Goal: Task Accomplishment & Management: Manage account settings

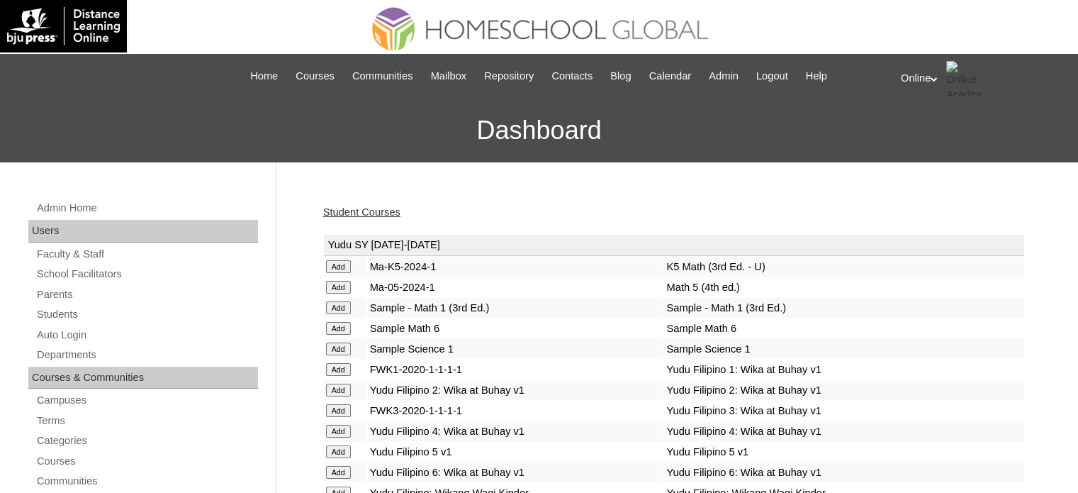
click at [343, 213] on link "Student Courses" at bounding box center [361, 211] width 77 height 11
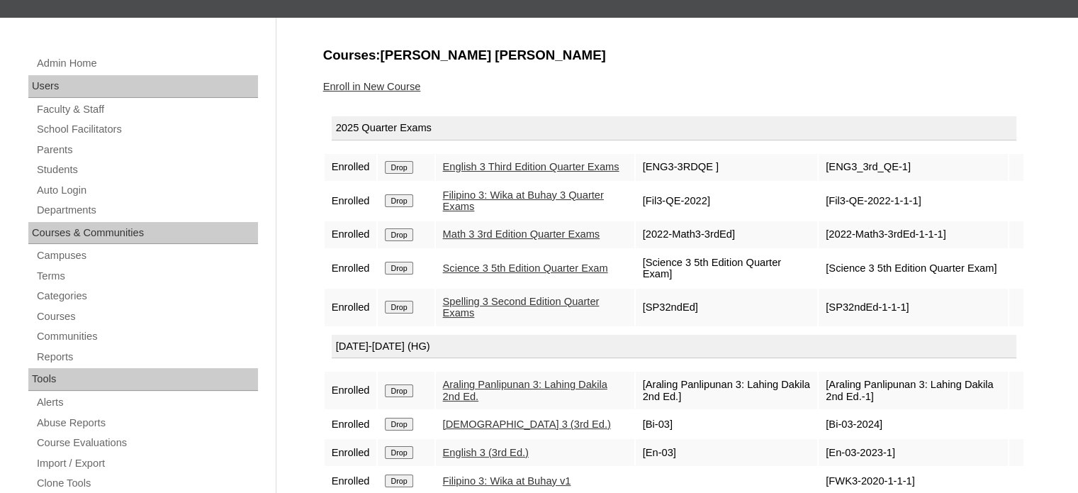
scroll to position [142, 0]
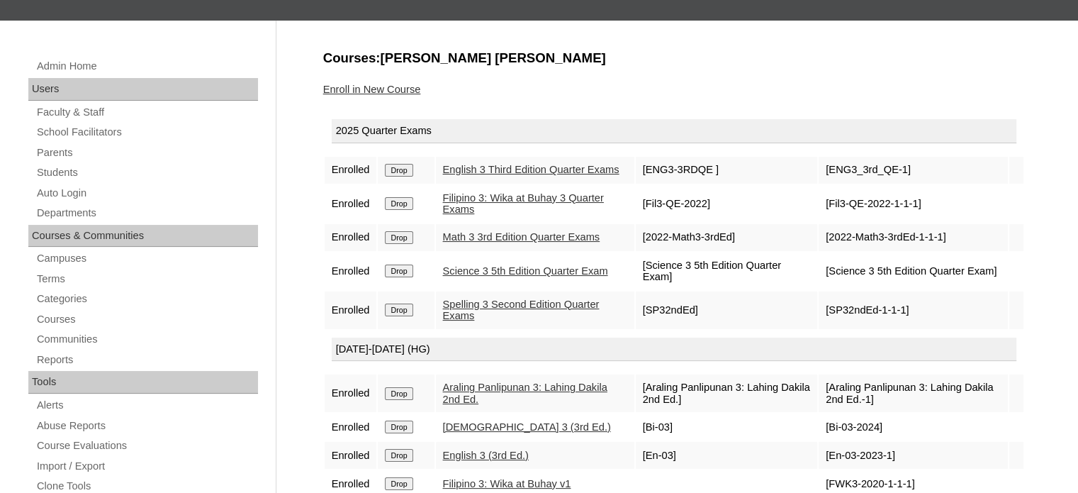
click at [382, 88] on link "Enroll in New Course" at bounding box center [372, 89] width 98 height 11
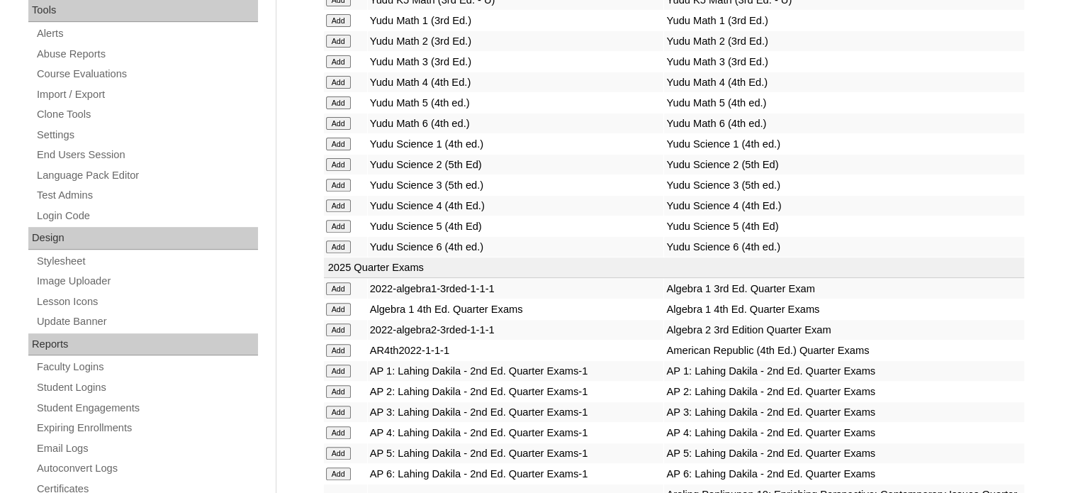
scroll to position [709, 0]
